Goal: Task Accomplishment & Management: Manage account settings

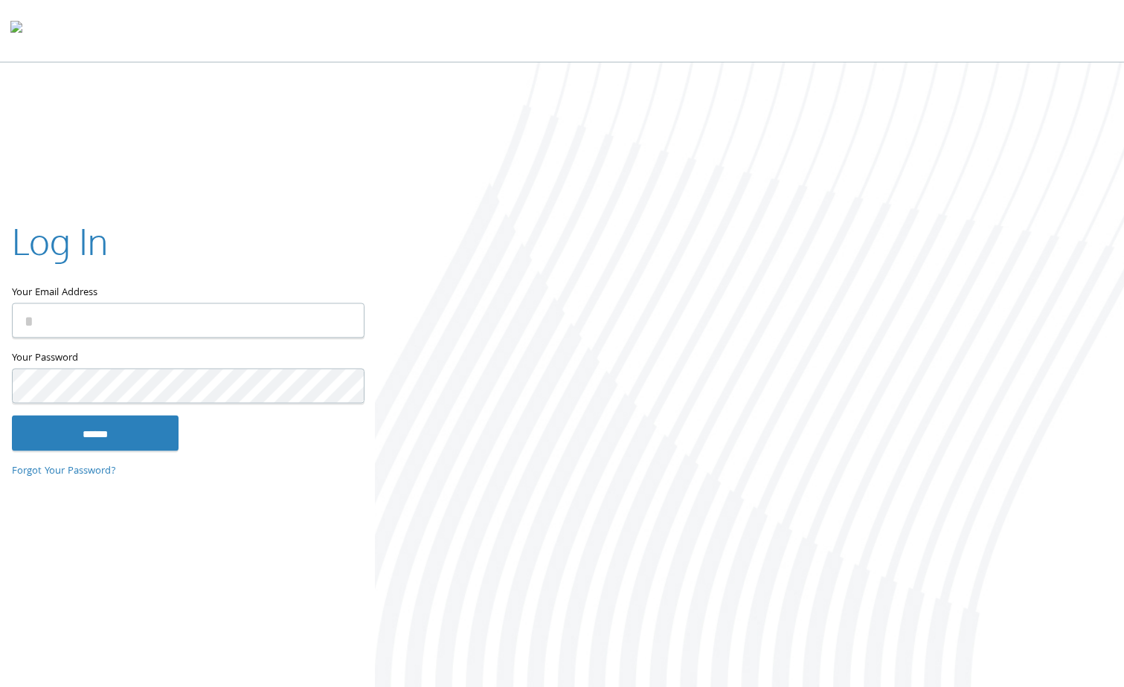
type input "**********"
click at [86, 431] on input "******" at bounding box center [95, 434] width 167 height 36
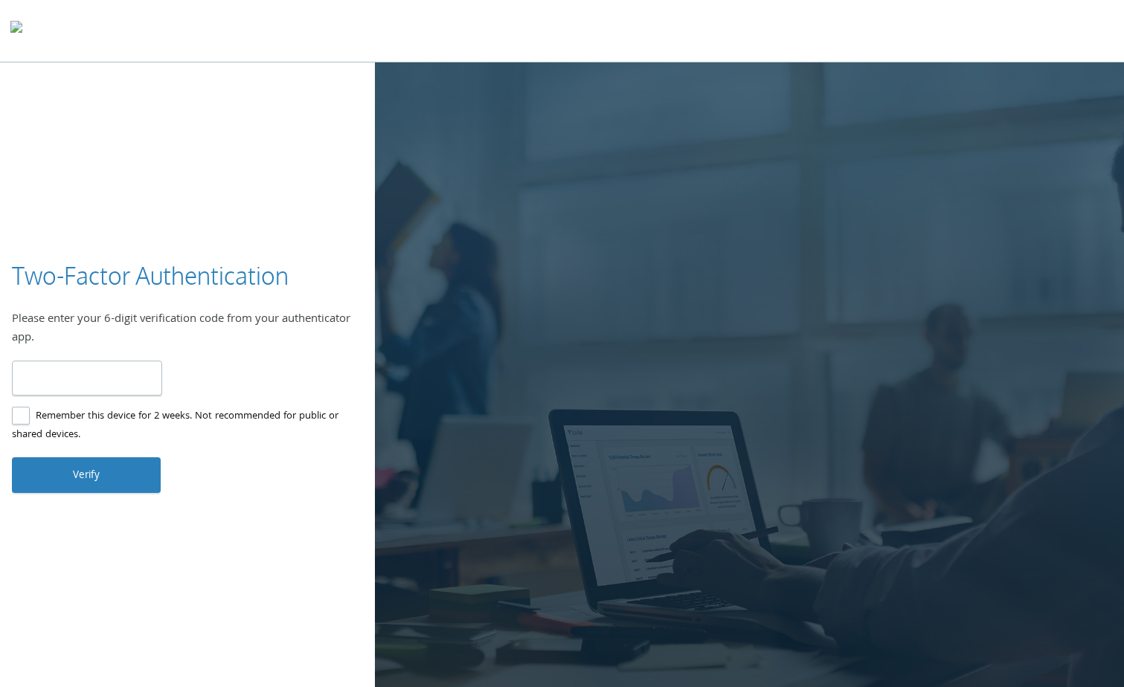
type input "******"
